Goal: Information Seeking & Learning: Compare options

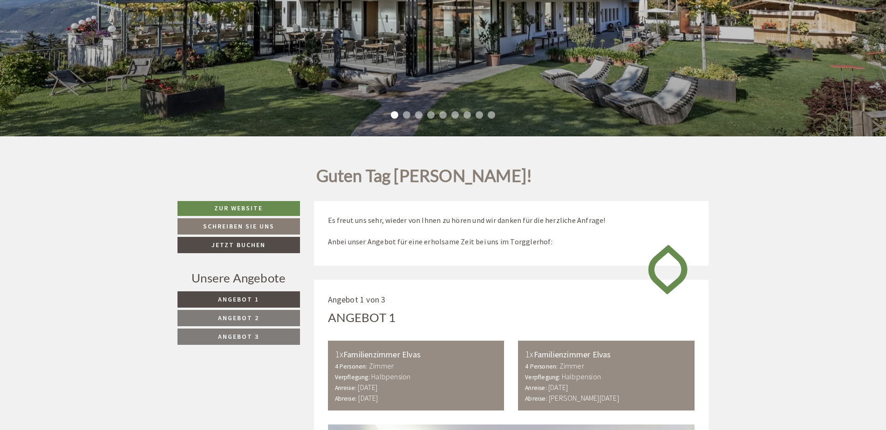
scroll to position [326, 0]
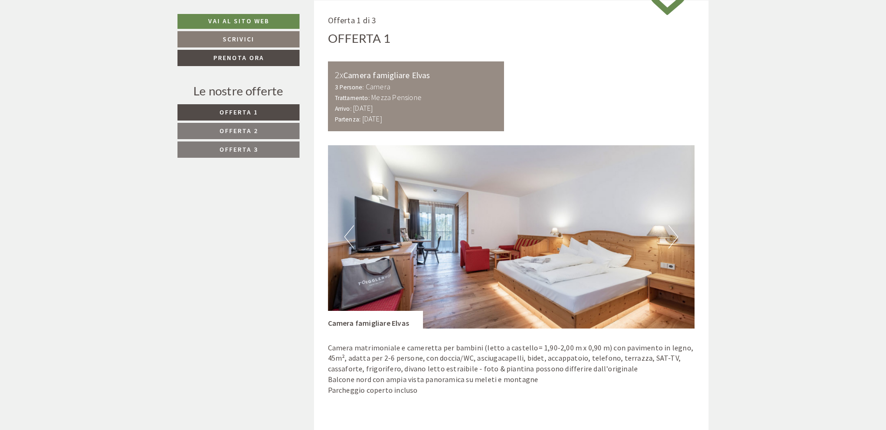
scroll to position [699, 0]
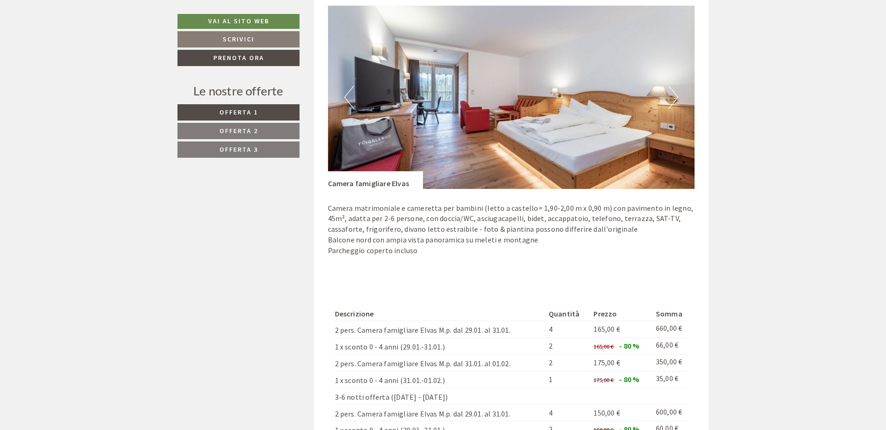
scroll to position [838, 0]
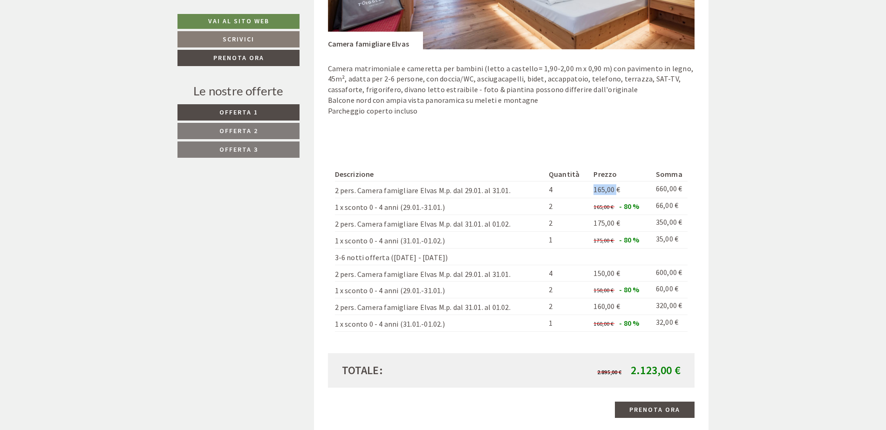
drag, startPoint x: 591, startPoint y: 191, endPoint x: 616, endPoint y: 190, distance: 25.2
click at [616, 190] on td "165,00 €" at bounding box center [621, 190] width 62 height 17
drag, startPoint x: 592, startPoint y: 274, endPoint x: 623, endPoint y: 273, distance: 31.7
click at [623, 273] on td "150,00 €" at bounding box center [621, 273] width 62 height 17
